Goal: Transaction & Acquisition: Book appointment/travel/reservation

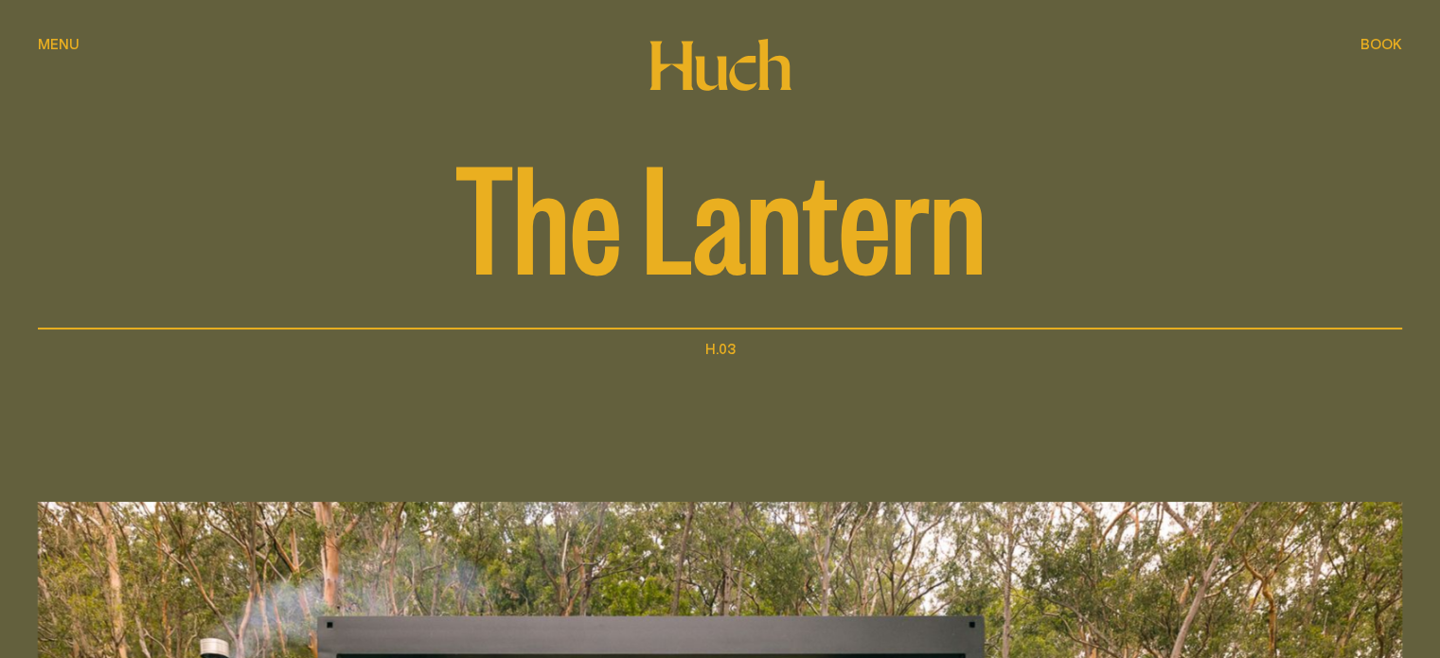
click at [1377, 44] on span "Book" at bounding box center [1381, 44] width 42 height 14
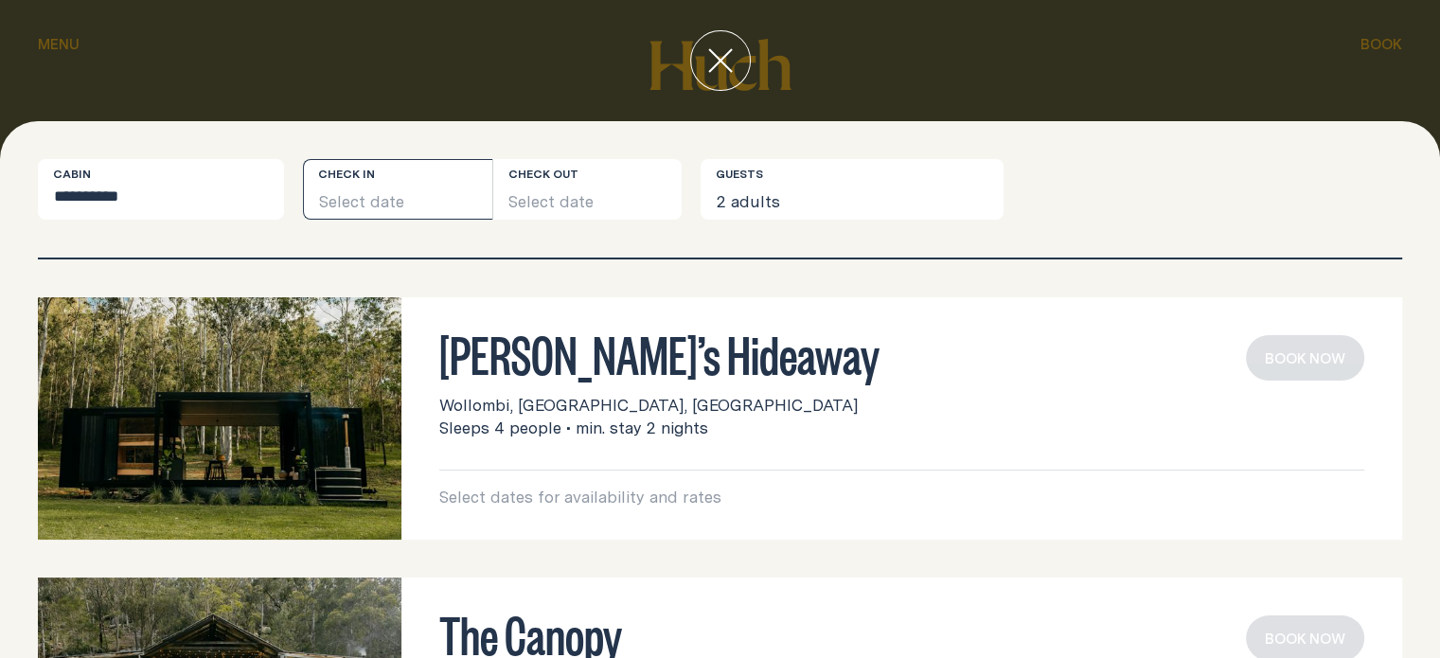
click at [410, 189] on button "Select date" at bounding box center [397, 189] width 189 height 61
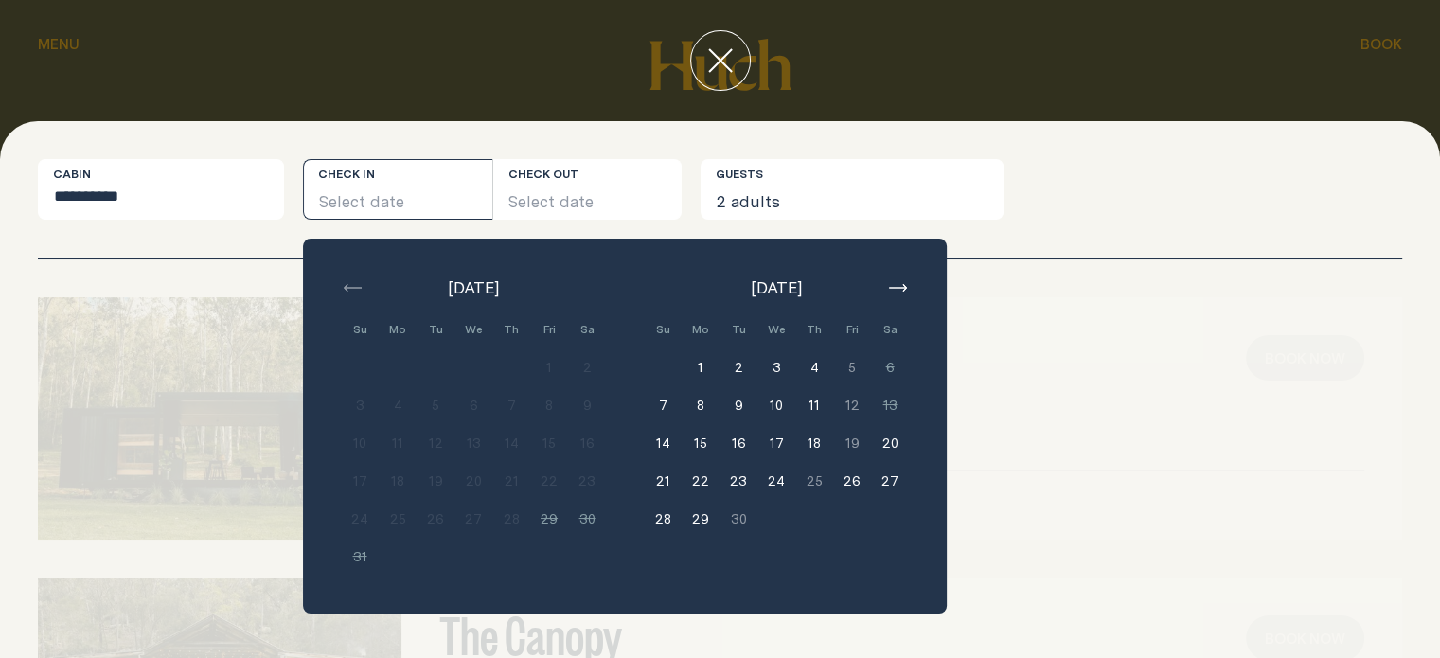
click at [665, 450] on button "14" at bounding box center [663, 443] width 38 height 38
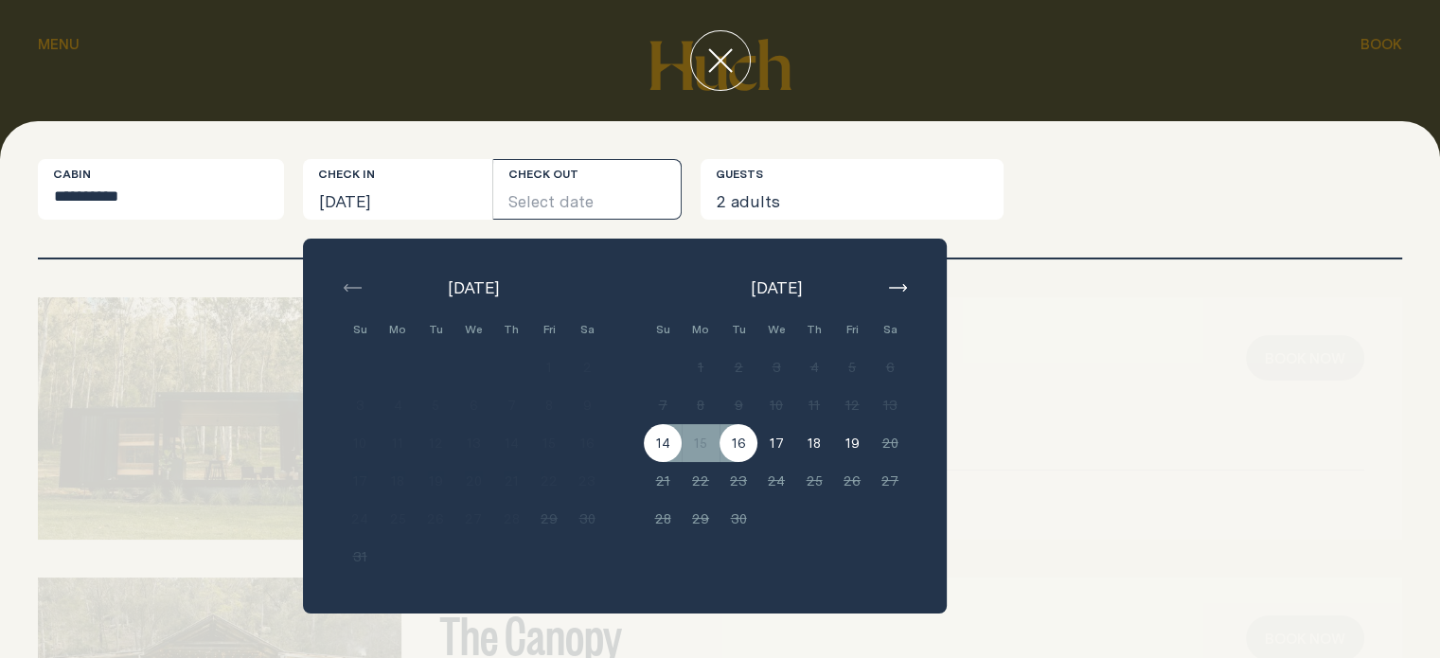
click at [733, 445] on button "16" at bounding box center [738, 443] width 38 height 38
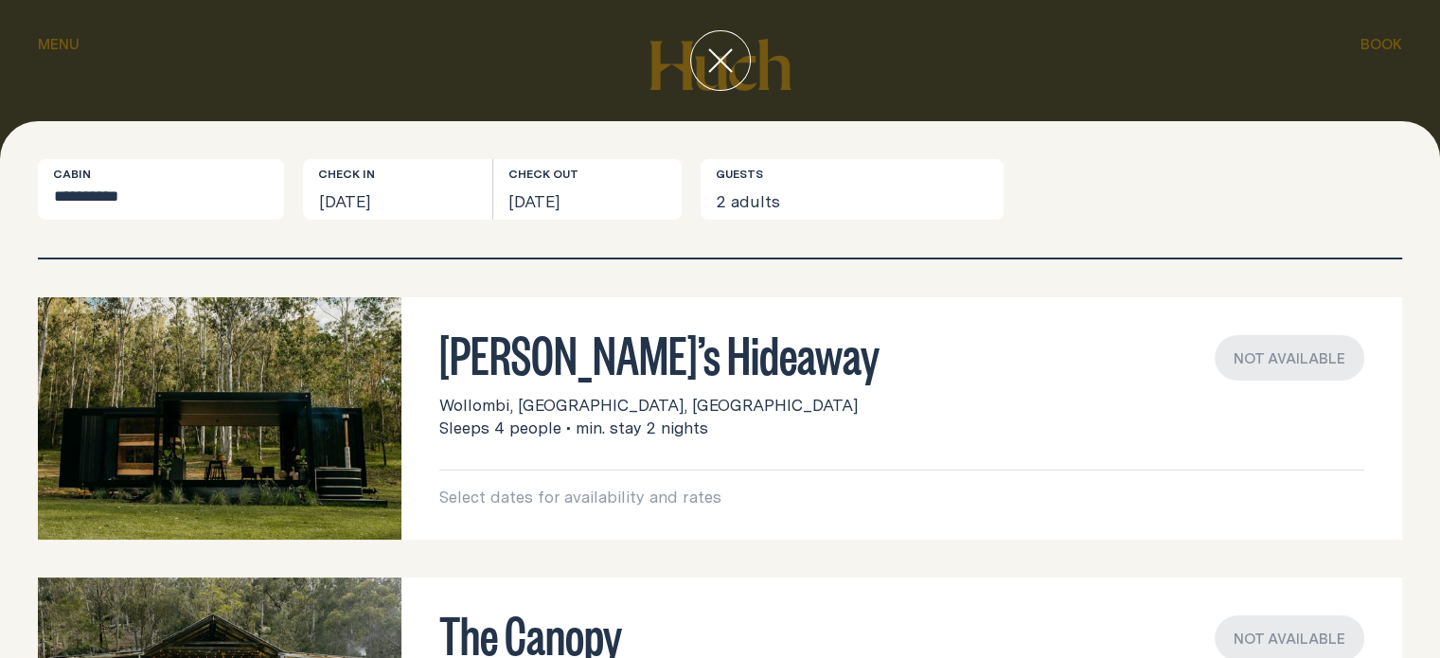
scroll to position [348, 0]
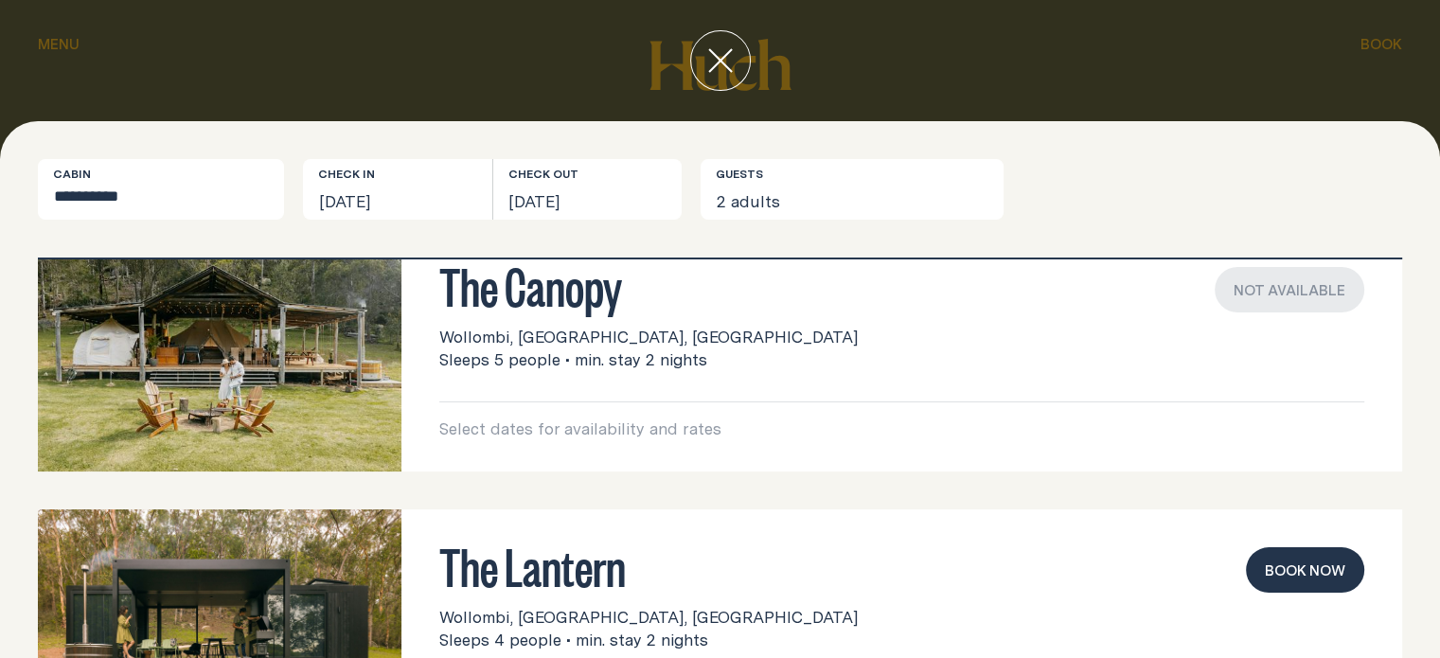
click at [1301, 573] on button "Book now" at bounding box center [1305, 569] width 118 height 45
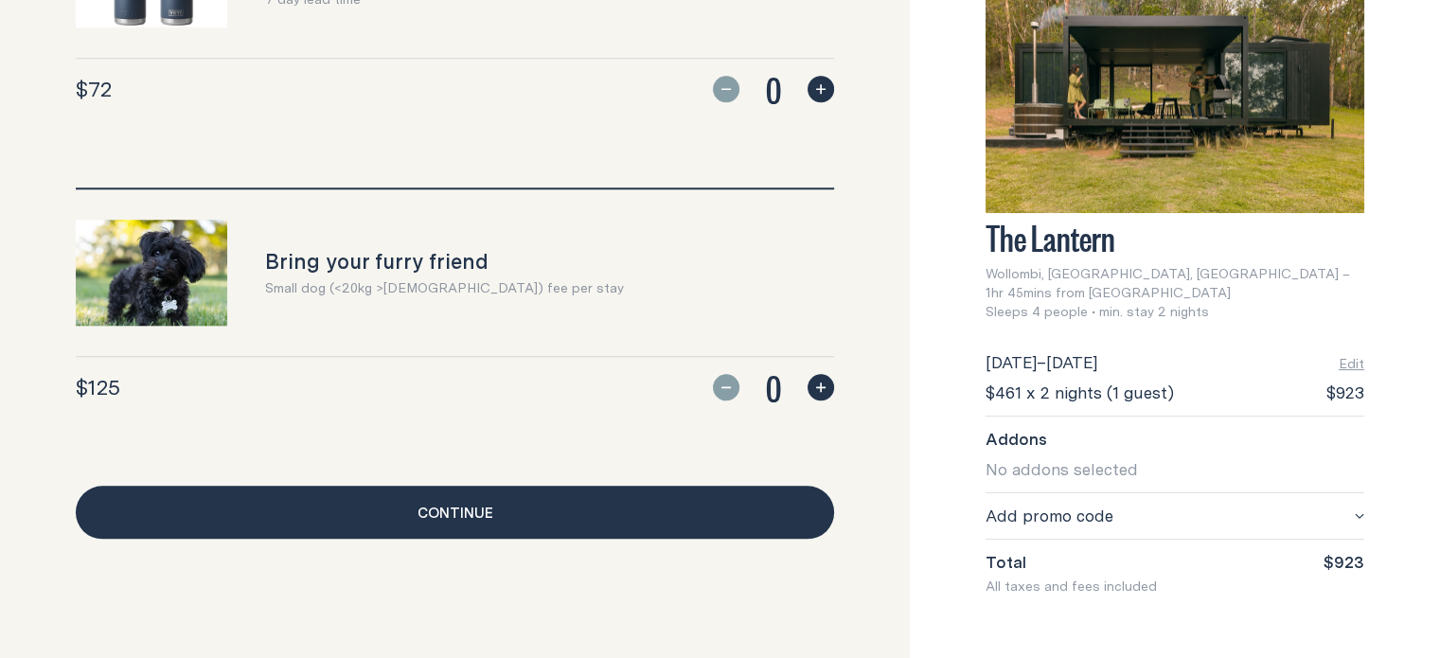
scroll to position [1885, 0]
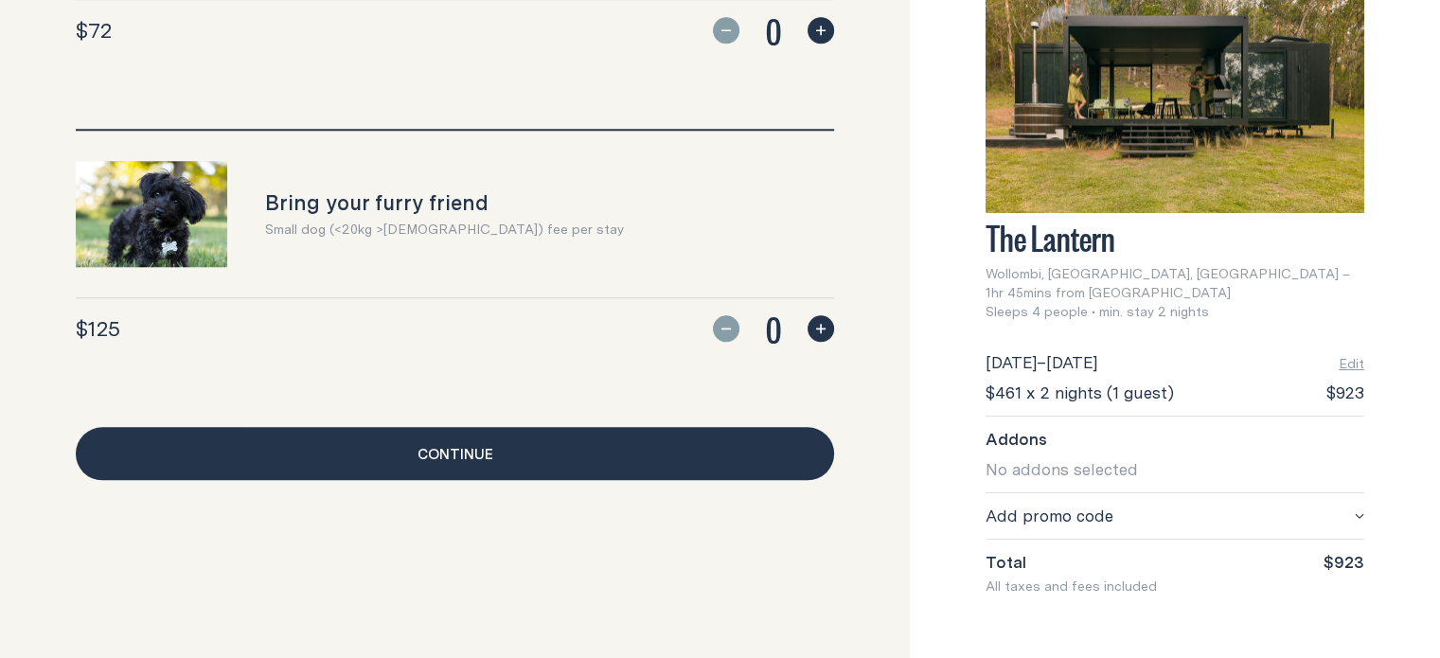
click at [412, 442] on link "Continue" at bounding box center [455, 453] width 758 height 53
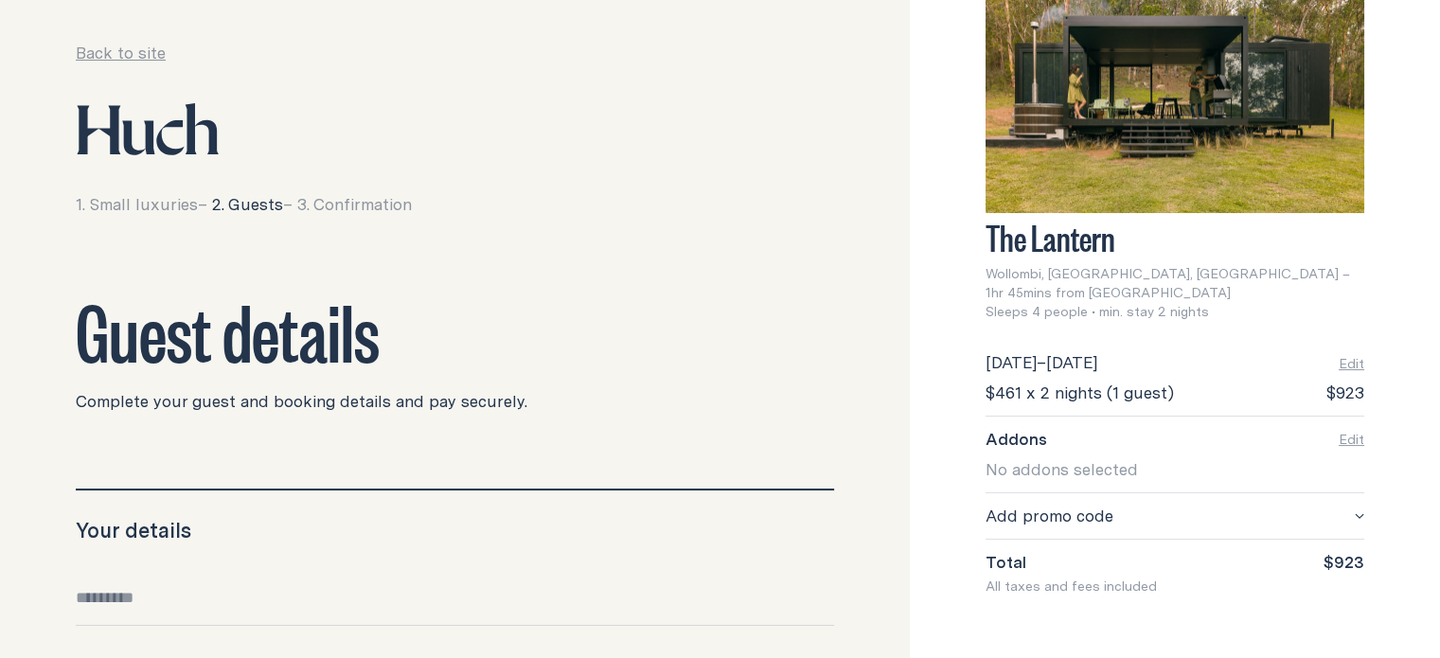
scroll to position [575, 0]
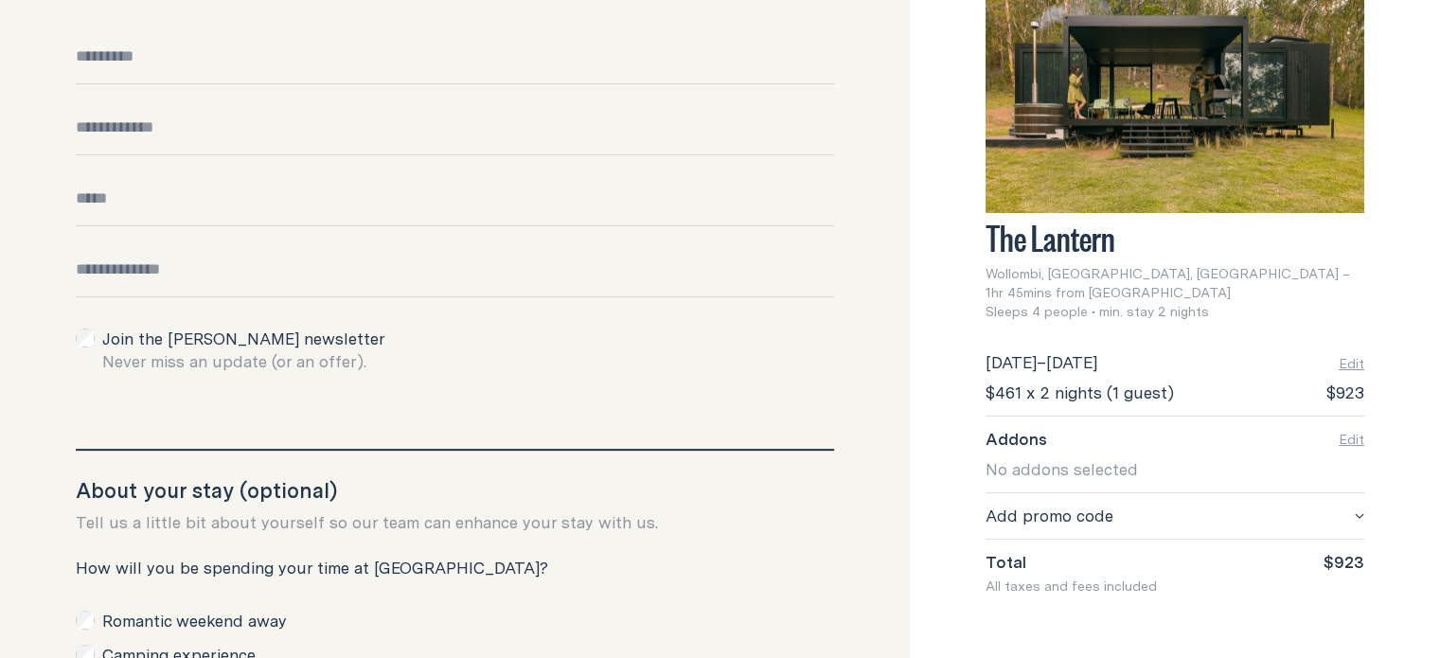
click at [312, 54] on input "Full name" at bounding box center [455, 64] width 758 height 39
type input "**********"
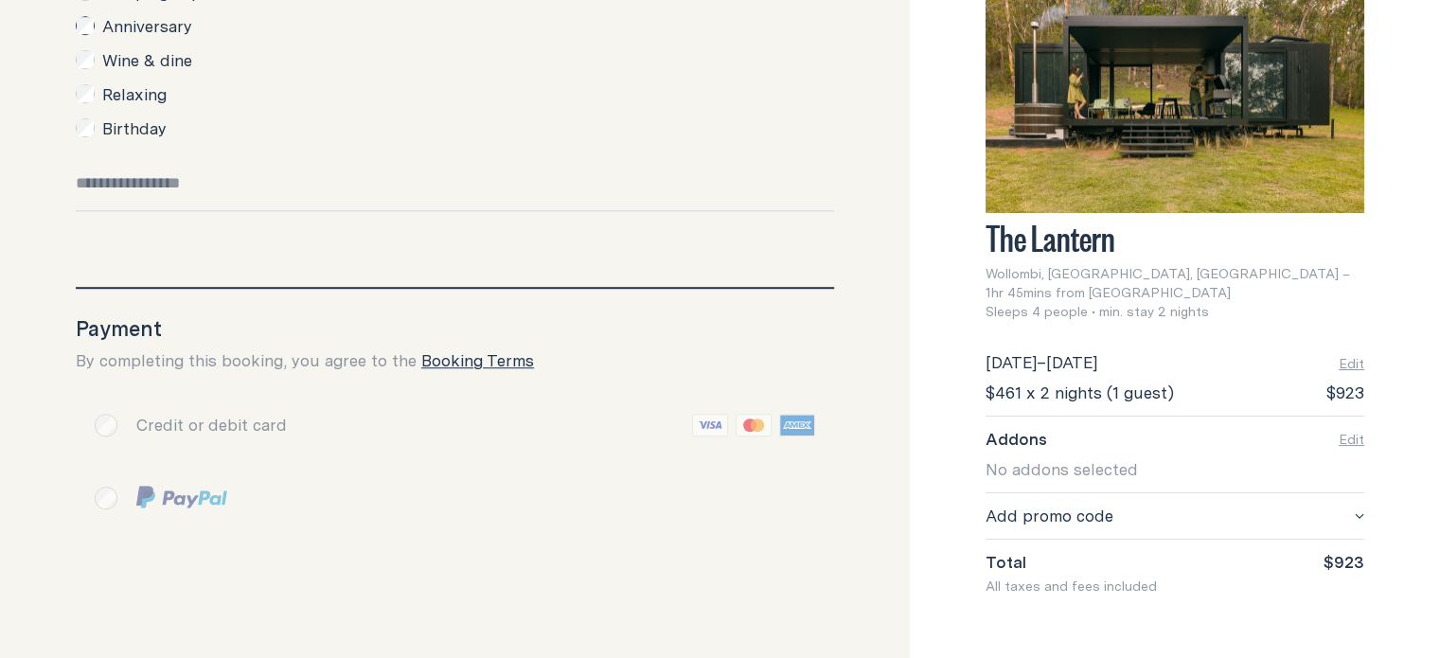
scroll to position [1287, 0]
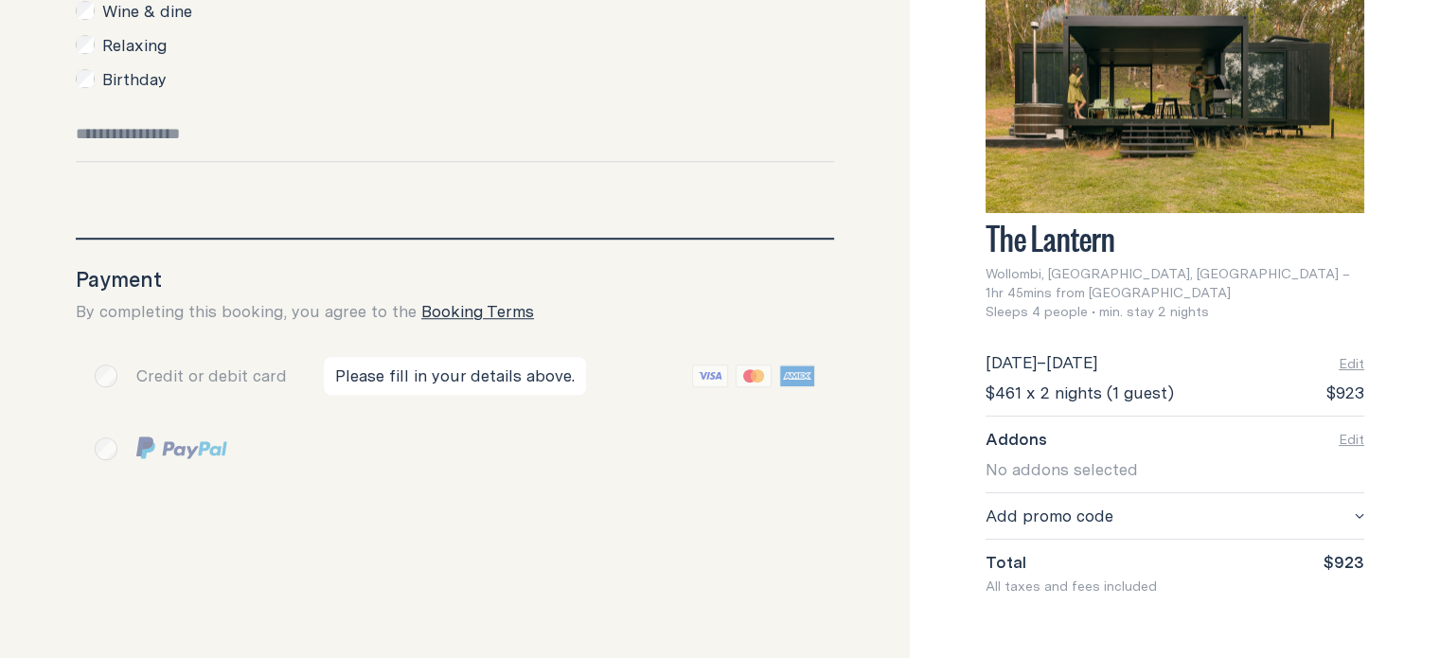
click at [107, 380] on div "Please fill in your details above." at bounding box center [455, 375] width 758 height 61
click at [237, 143] on input "Special requests" at bounding box center [455, 142] width 758 height 39
click at [113, 374] on div "Please fill in your details above." at bounding box center [455, 375] width 758 height 61
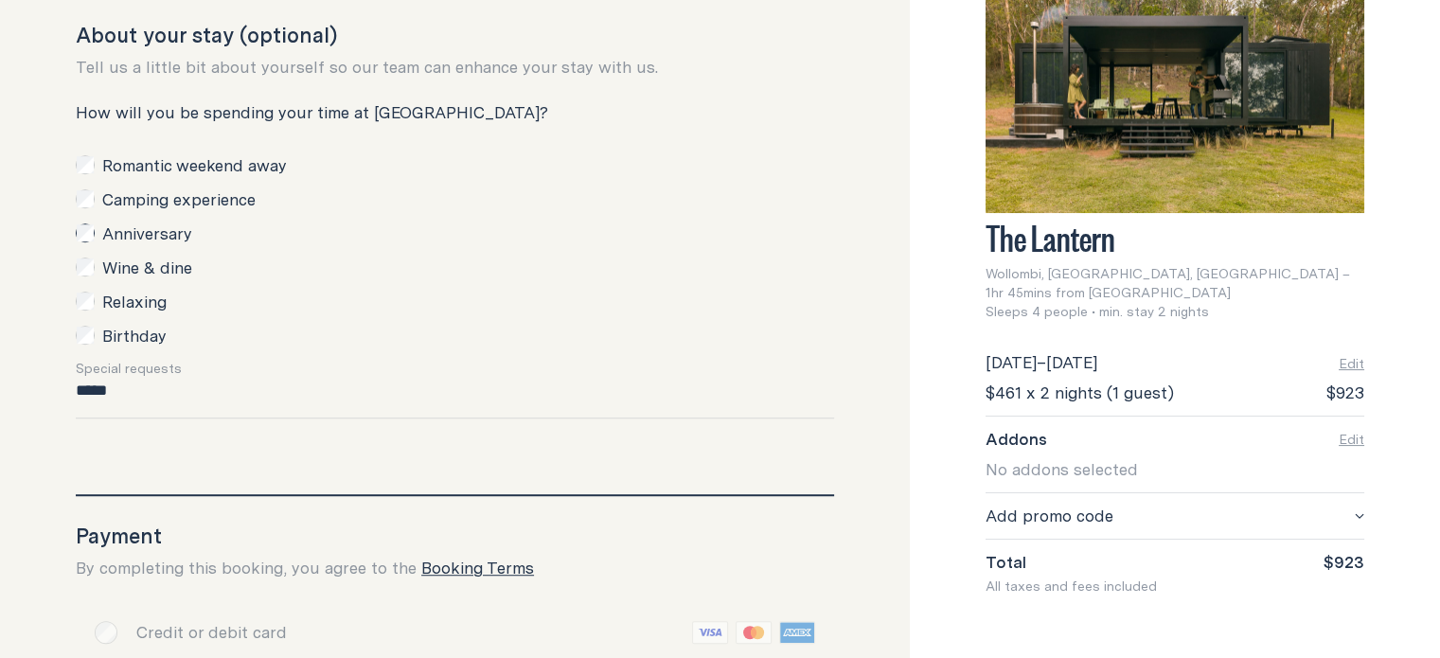
scroll to position [1090, 0]
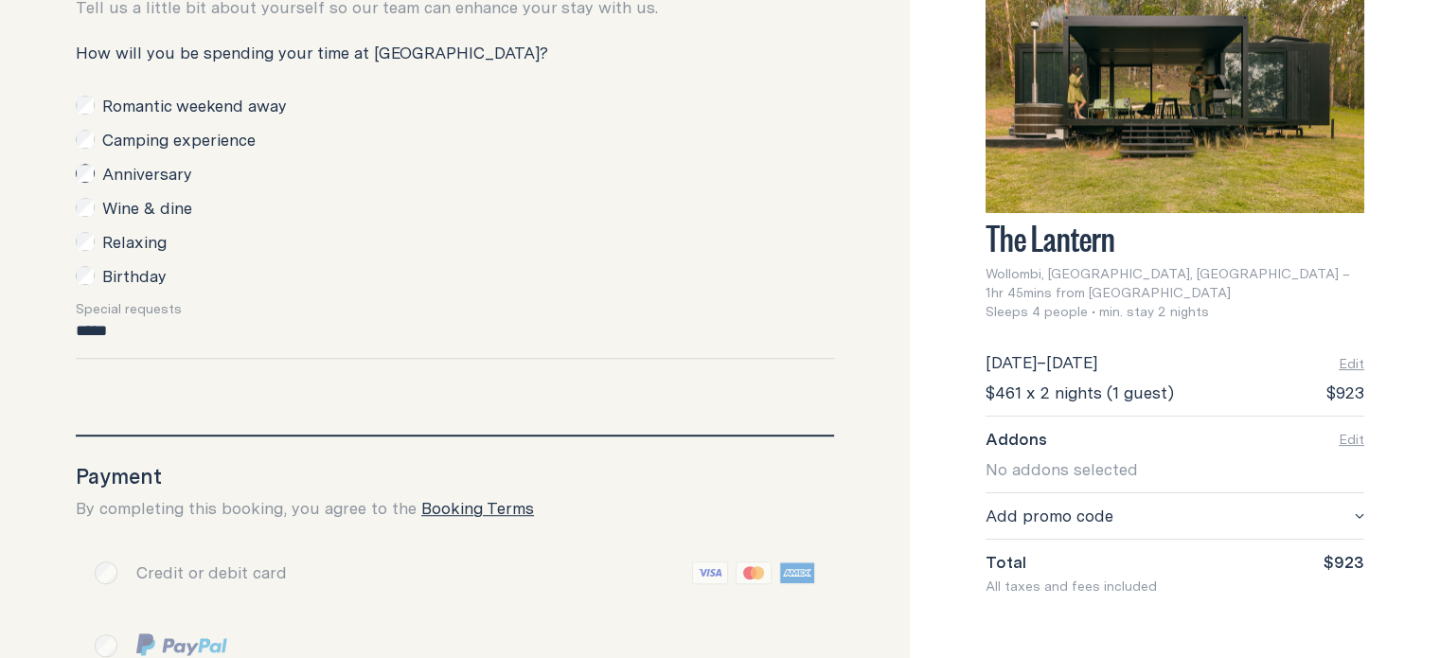
click at [237, 339] on input "****" at bounding box center [455, 339] width 758 height 39
type input "*"
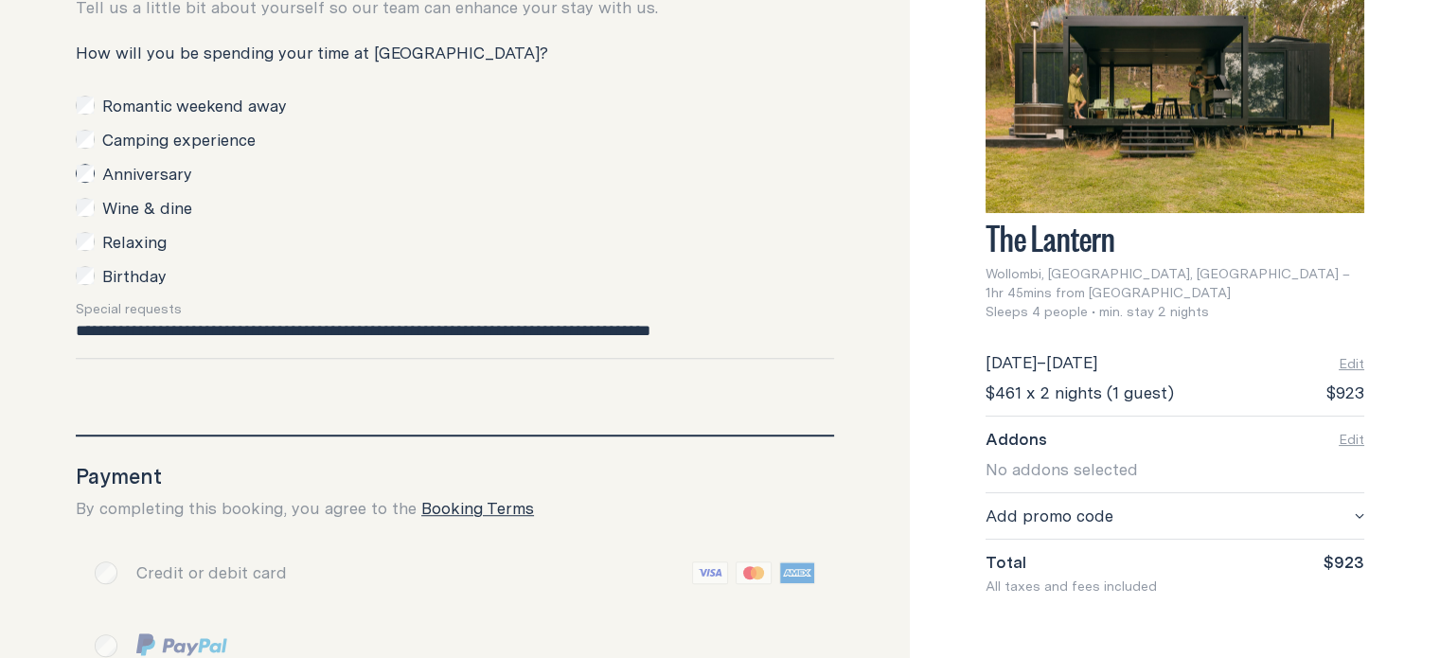
type input "**********"
click at [394, 304] on div "Special requests" at bounding box center [455, 309] width 758 height 21
click at [416, 234] on div "Relaxing" at bounding box center [455, 242] width 758 height 23
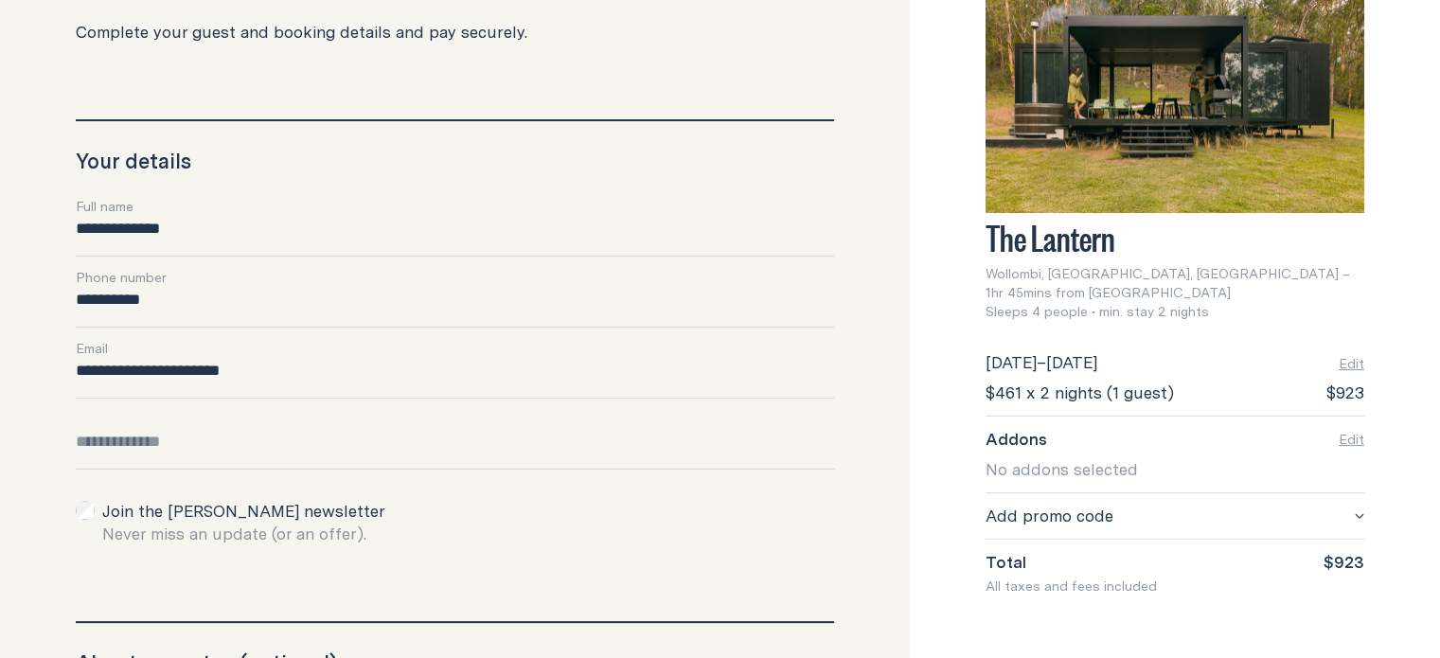
scroll to position [422, 0]
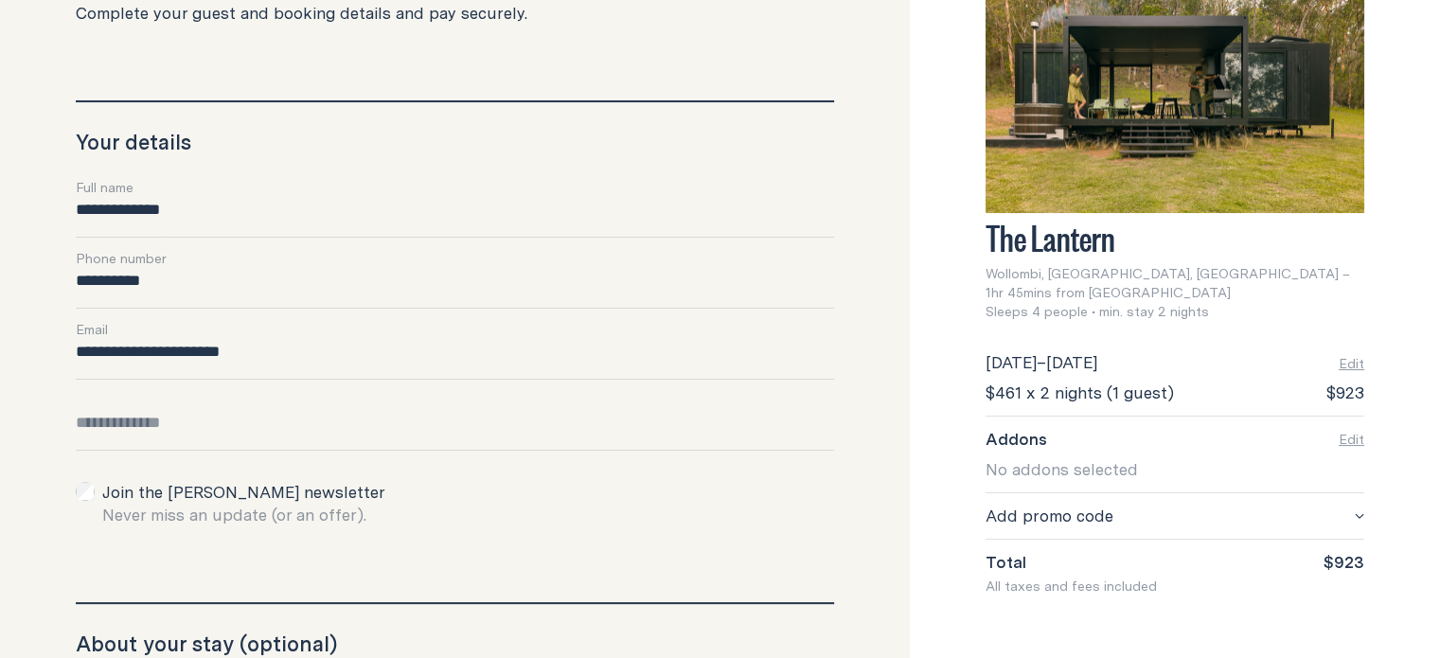
click at [316, 419] on input "Date of birth" at bounding box center [455, 431] width 758 height 39
type input "**********"
click at [1338, 354] on button "Edit" at bounding box center [1351, 363] width 26 height 19
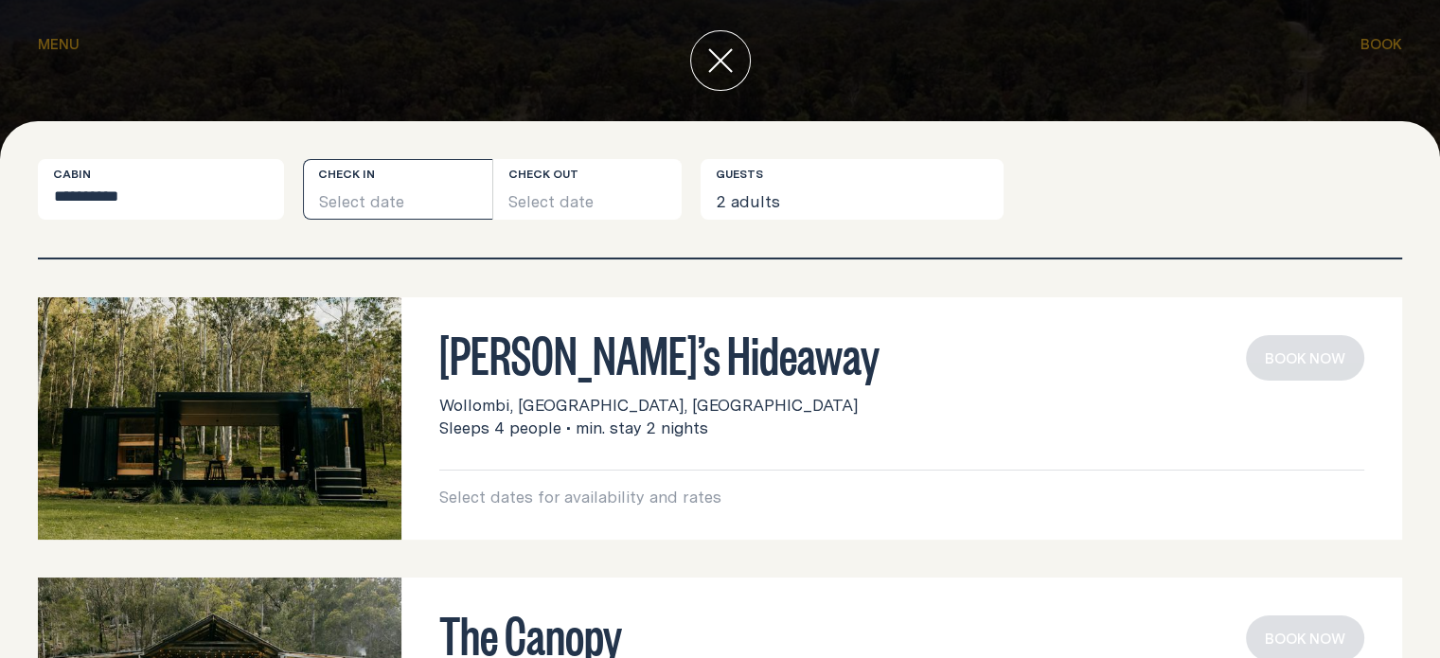
click at [390, 195] on button "Select date" at bounding box center [397, 189] width 189 height 61
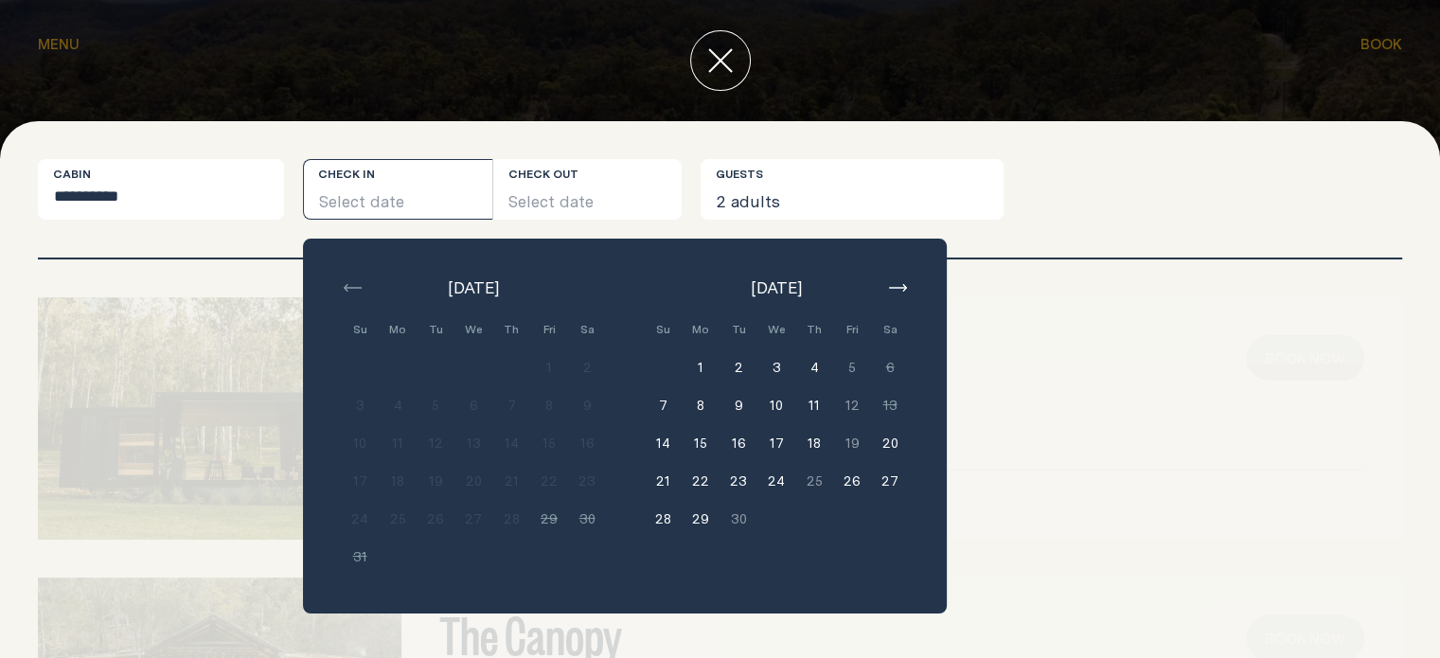
click at [655, 444] on button "14" at bounding box center [663, 443] width 38 height 38
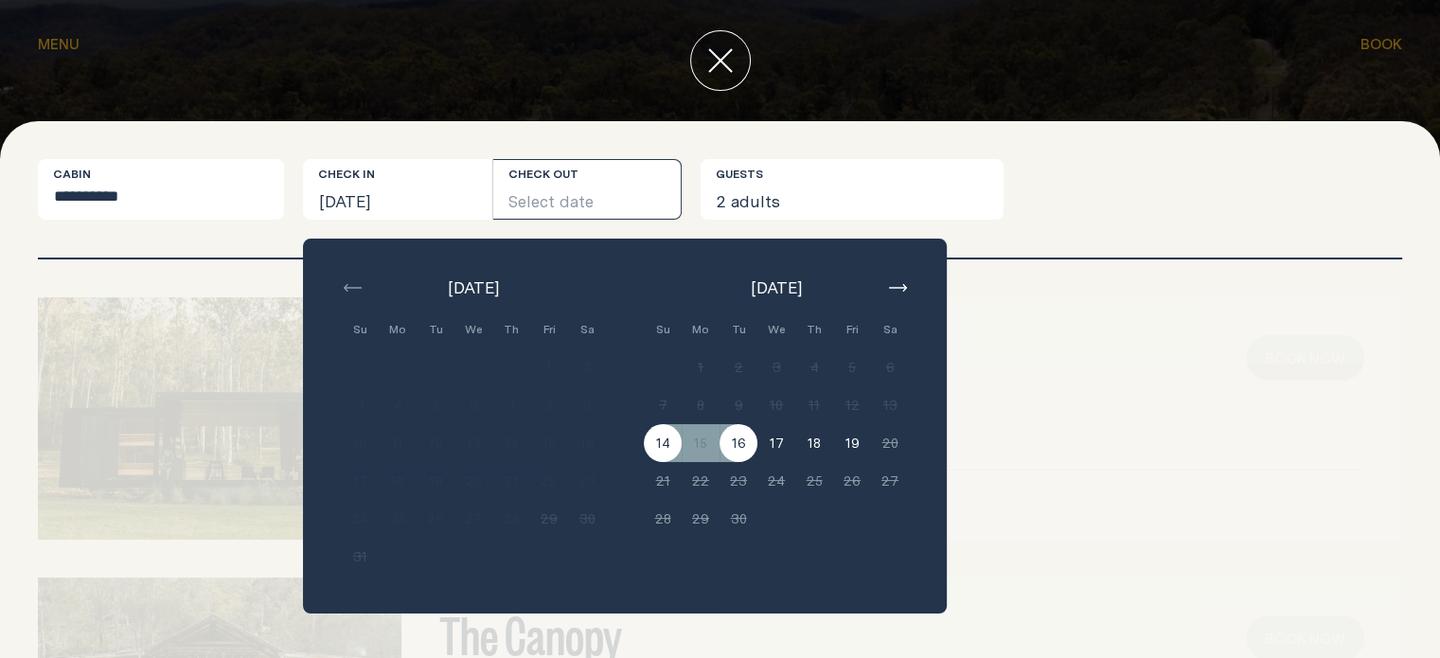
click at [742, 442] on button "16" at bounding box center [738, 443] width 38 height 38
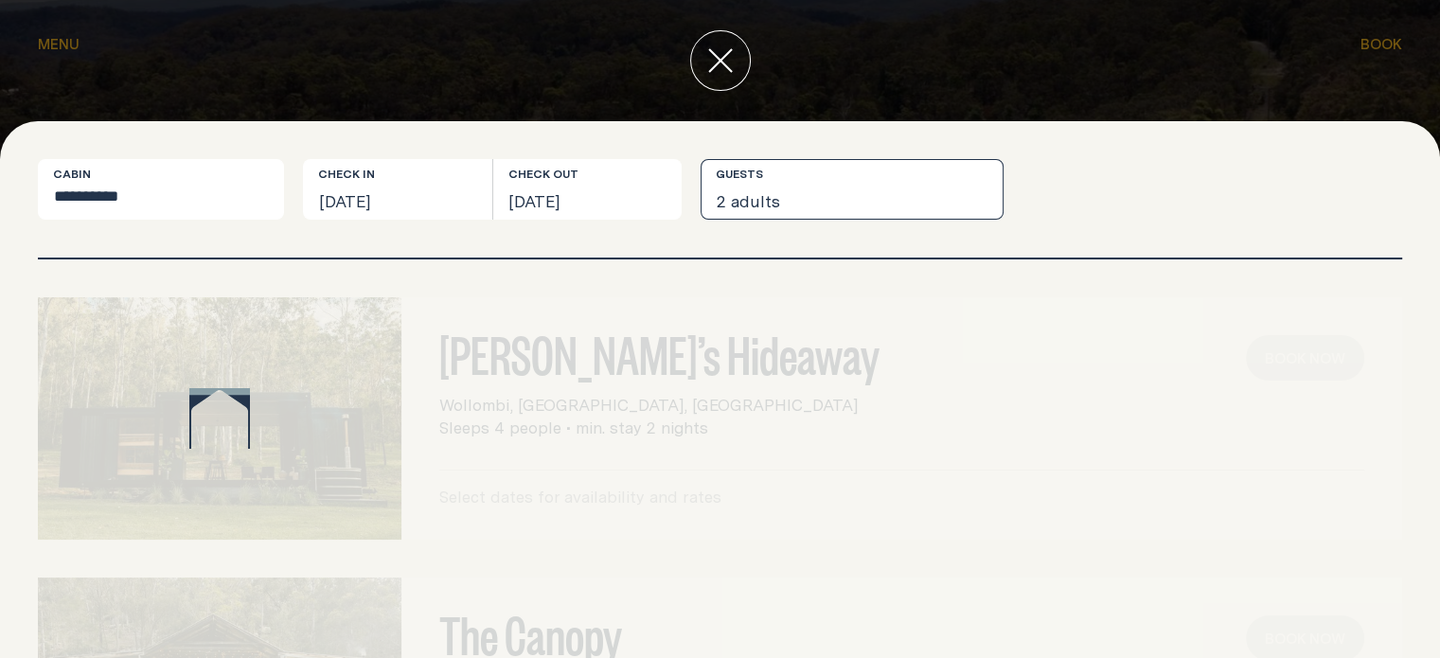
click at [924, 188] on button "2 adults" at bounding box center [851, 189] width 303 height 61
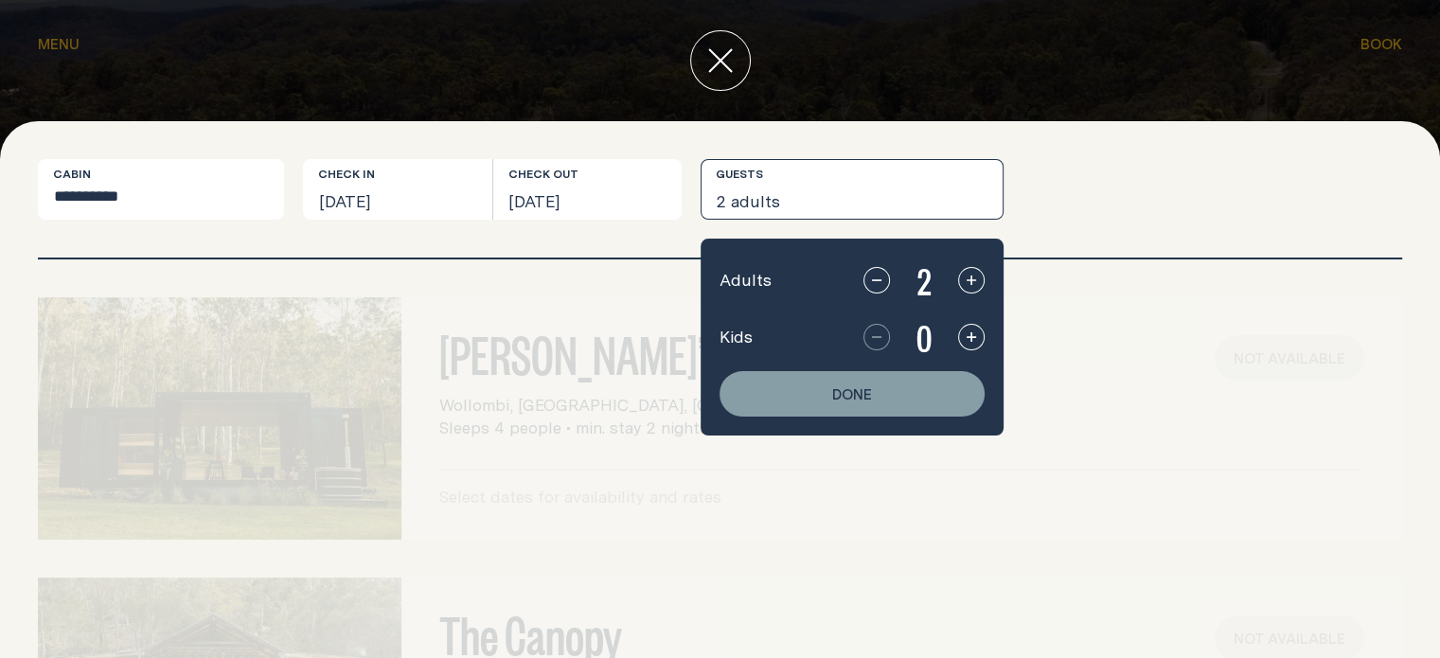
click at [1316, 342] on div "[PERSON_NAME]’s Hideaway Wollombi, [GEOGRAPHIC_DATA], [GEOGRAPHIC_DATA] Sleeps …" at bounding box center [720, 418] width 1364 height 242
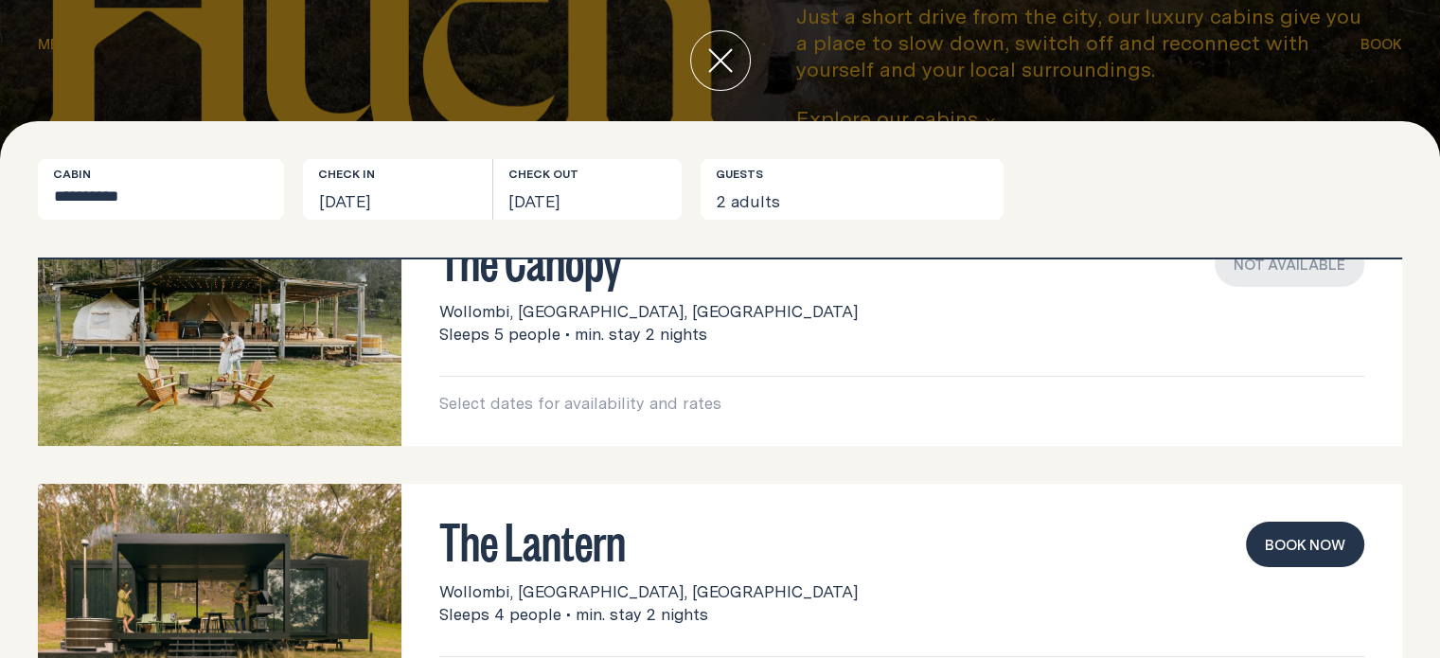
scroll to position [425, 0]
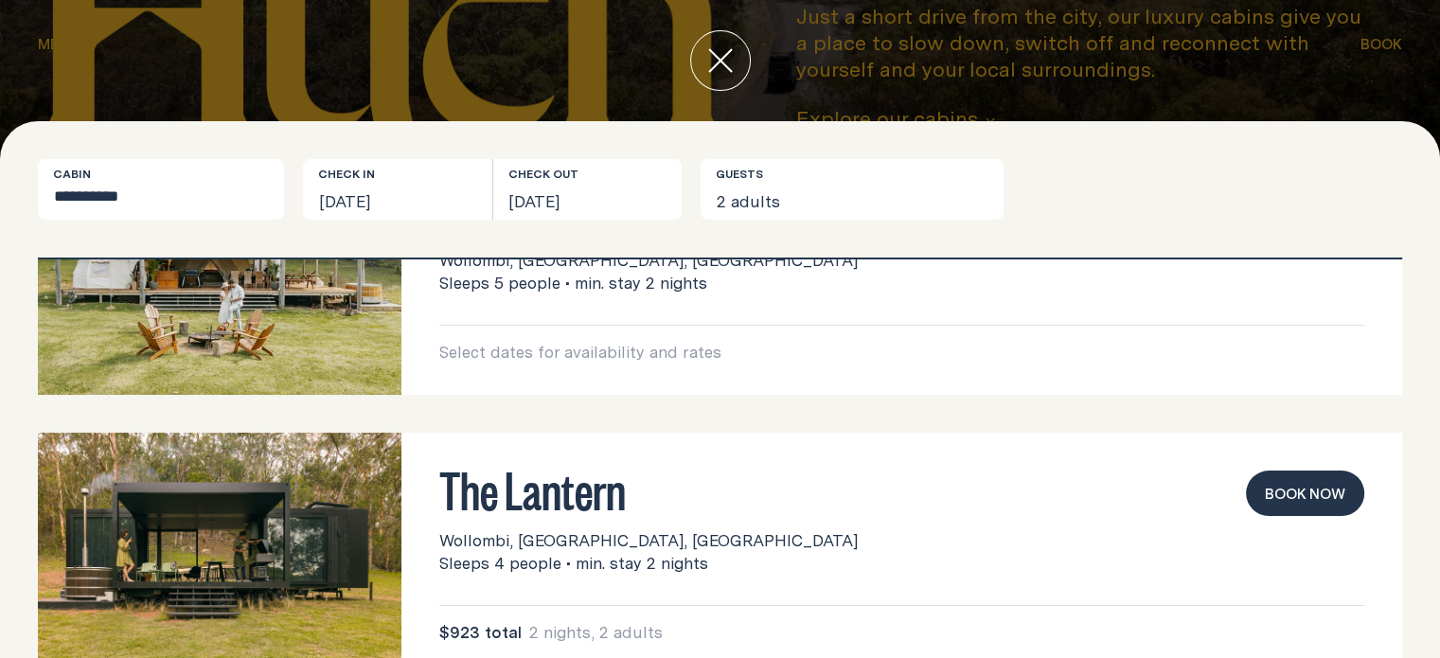
click at [1315, 480] on button "Book now" at bounding box center [1305, 492] width 118 height 45
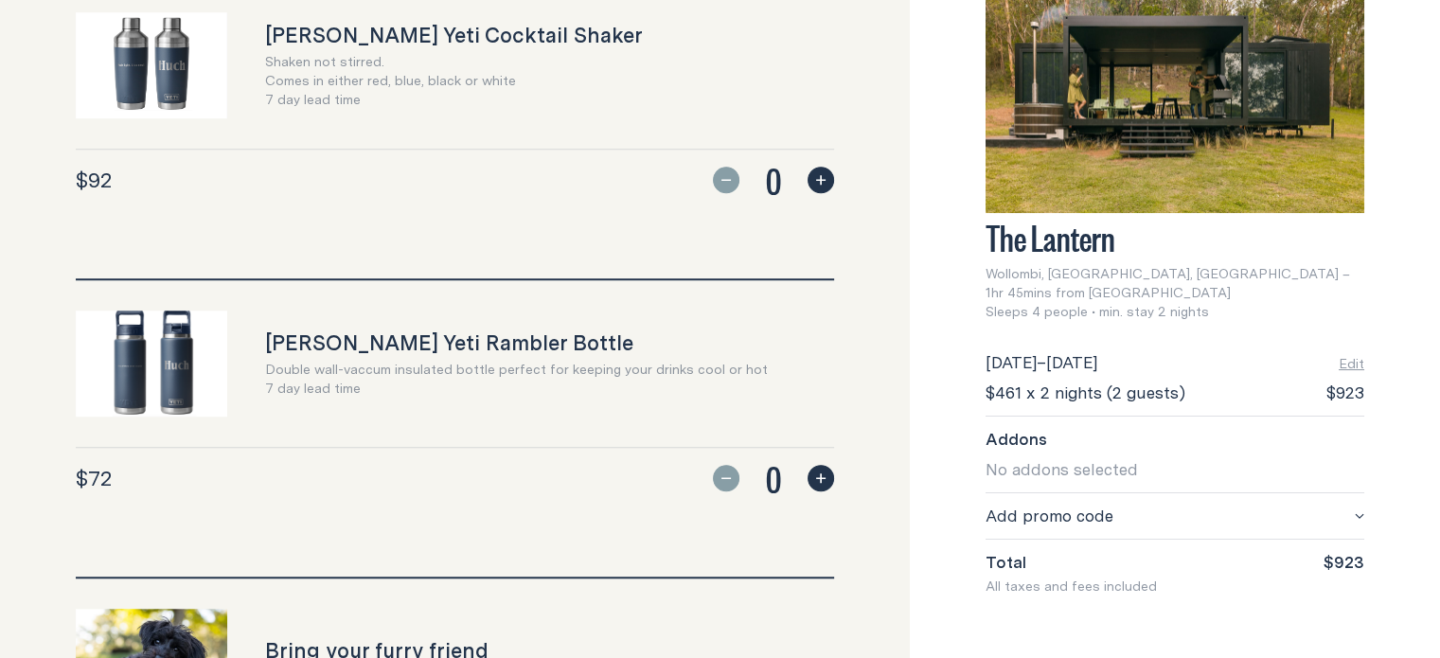
scroll to position [1885, 0]
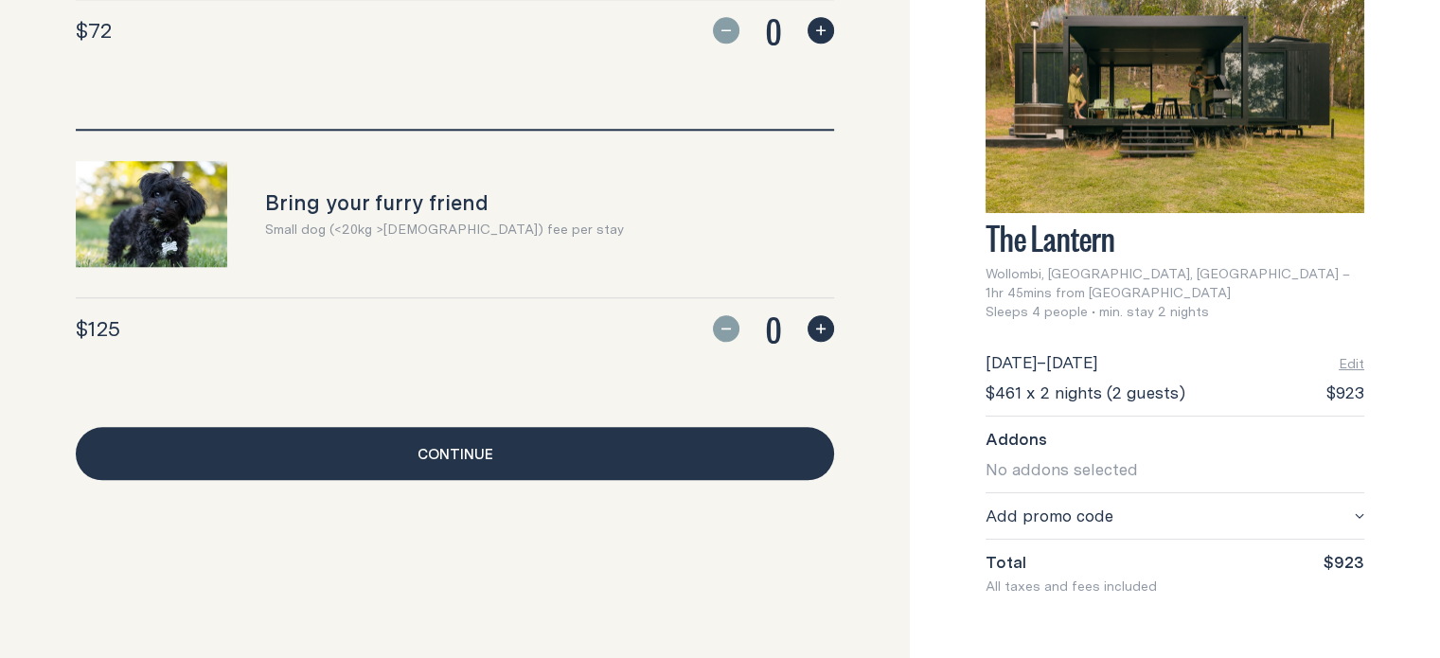
click at [522, 443] on link "Continue" at bounding box center [455, 453] width 758 height 53
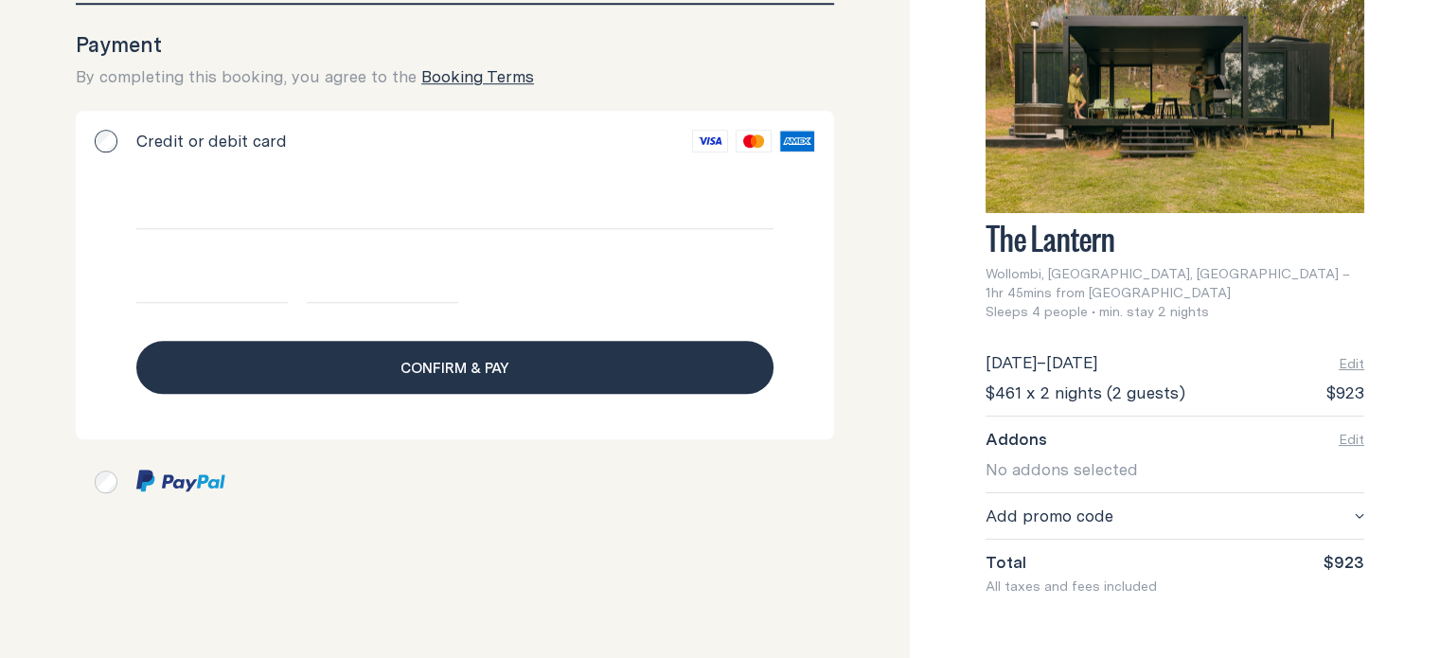
scroll to position [1555, 0]
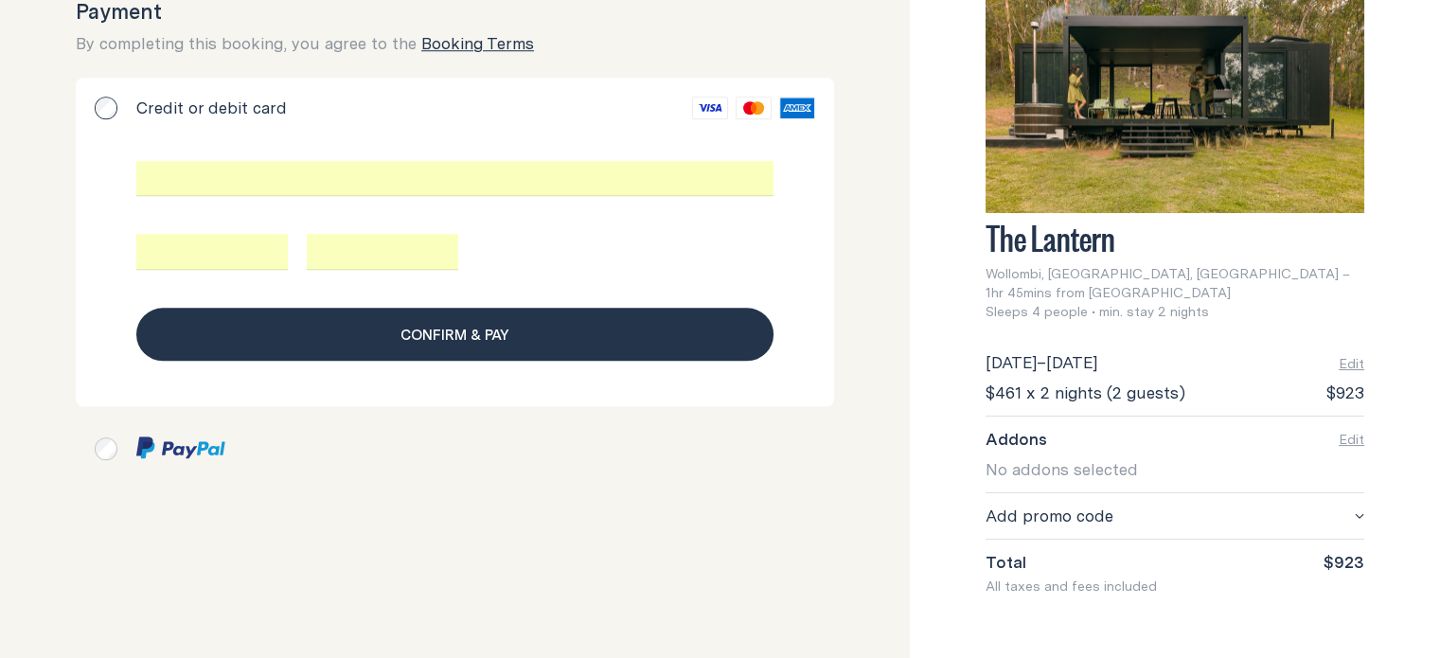
click at [447, 324] on span "Confirm & pay" at bounding box center [454, 334] width 109 height 23
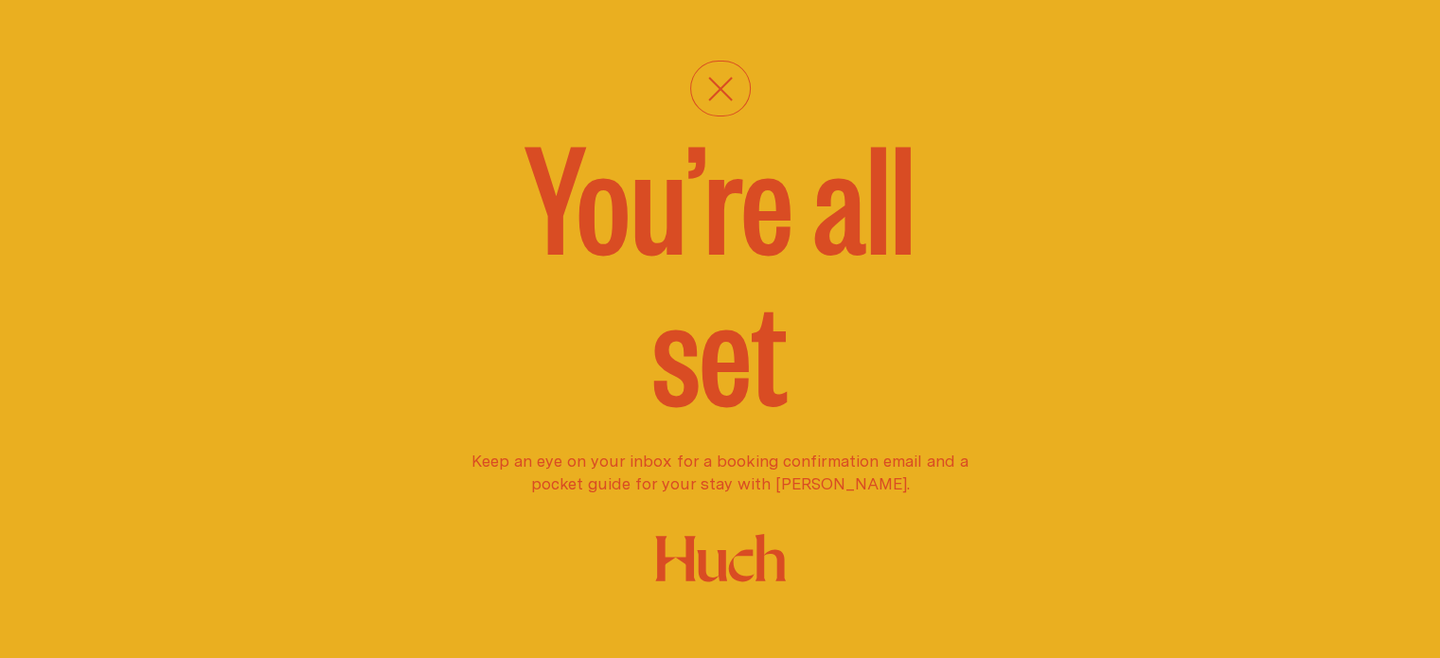
scroll to position [1287, 0]
